Goal: Information Seeking & Learning: Learn about a topic

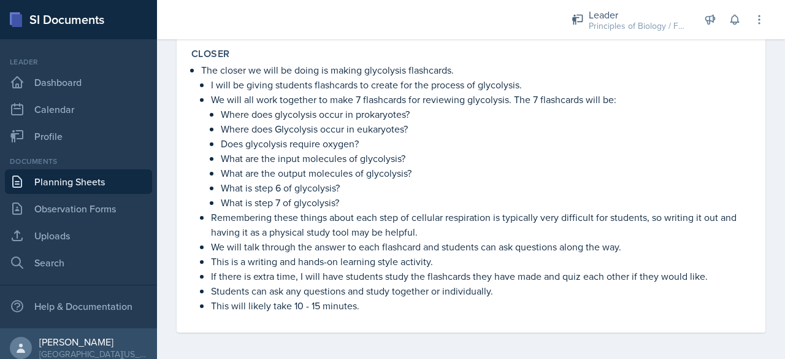
scroll to position [733, 0]
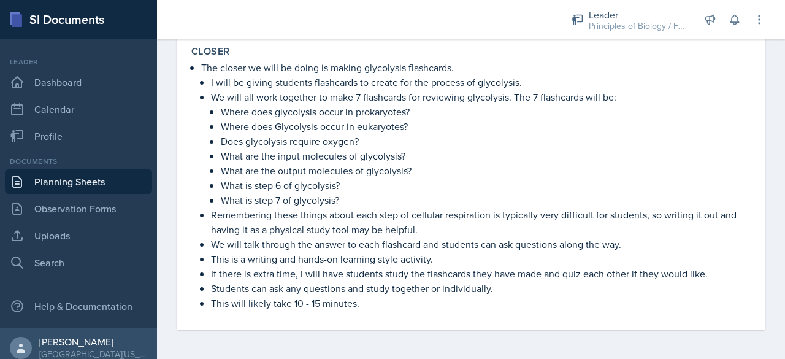
drag, startPoint x: 413, startPoint y: 113, endPoint x: 211, endPoint y: 115, distance: 201.7
click at [221, 115] on li "Where does glycolysis occur in prokaryotes?" at bounding box center [486, 111] width 530 height 15
drag, startPoint x: 223, startPoint y: 138, endPoint x: 368, endPoint y: 137, distance: 145.9
click at [368, 137] on p "Does glycolysis require oxygen?" at bounding box center [486, 141] width 530 height 15
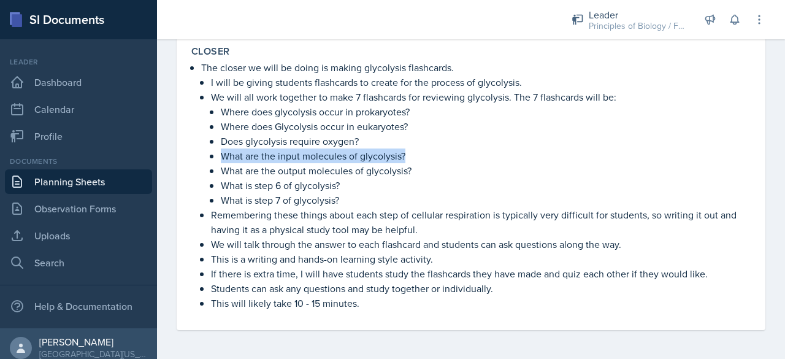
drag, startPoint x: 219, startPoint y: 157, endPoint x: 429, endPoint y: 157, distance: 210.3
click at [429, 157] on li "We will all work together to make 7 flashcards for reviewing glycolysis. The 7 …" at bounding box center [481, 149] width 540 height 118
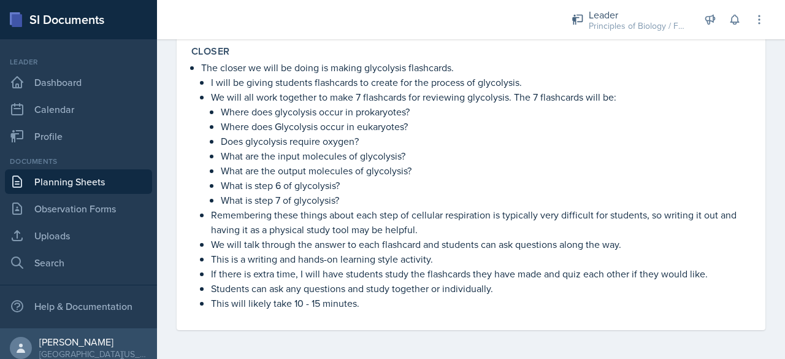
click at [277, 170] on p "What are the output molecules of glycolysis?" at bounding box center [486, 170] width 530 height 15
drag, startPoint x: 220, startPoint y: 169, endPoint x: 421, endPoint y: 164, distance: 201.2
click at [421, 164] on li "We will all work together to make 7 flashcards for reviewing glycolysis. The 7 …" at bounding box center [481, 149] width 540 height 118
click at [372, 195] on p "What is step 7 of glycolysis?" at bounding box center [486, 200] width 530 height 15
drag, startPoint x: 222, startPoint y: 185, endPoint x: 361, endPoint y: 186, distance: 138.6
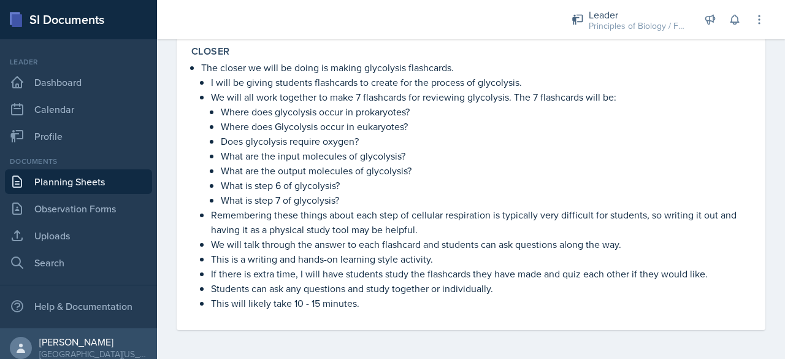
click at [361, 186] on p "What is step 6 of glycolysis?" at bounding box center [486, 185] width 530 height 15
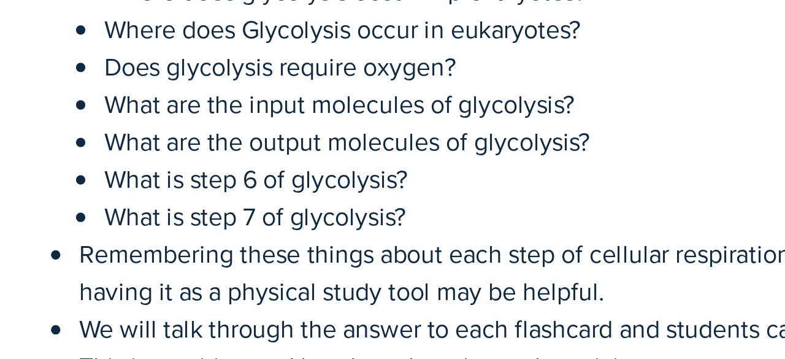
click at [227, 198] on p "What is step 7 of glycolysis?" at bounding box center [486, 200] width 530 height 15
drag, startPoint x: 220, startPoint y: 199, endPoint x: 346, endPoint y: 200, distance: 125.7
click at [346, 200] on p "What is step 7 of glycolysis?" at bounding box center [486, 200] width 530 height 15
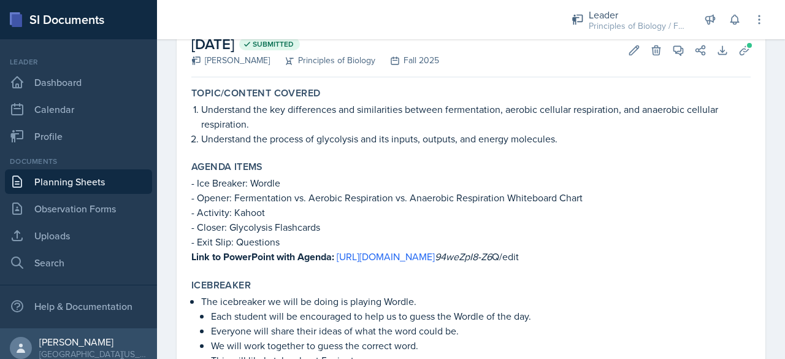
scroll to position [0, 0]
